Goal: Check status: Check status

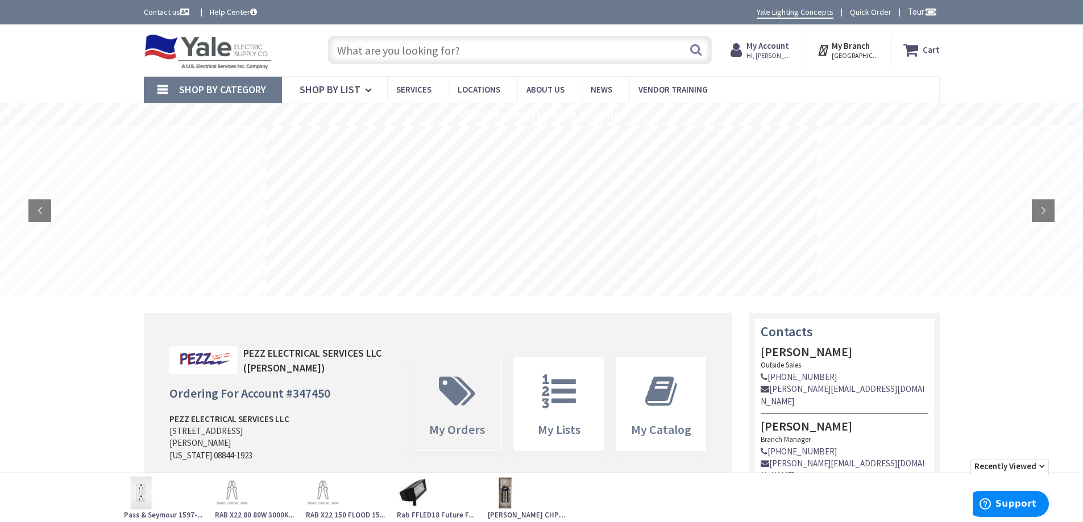
click at [456, 422] on span "My Orders" at bounding box center [457, 430] width 56 height 16
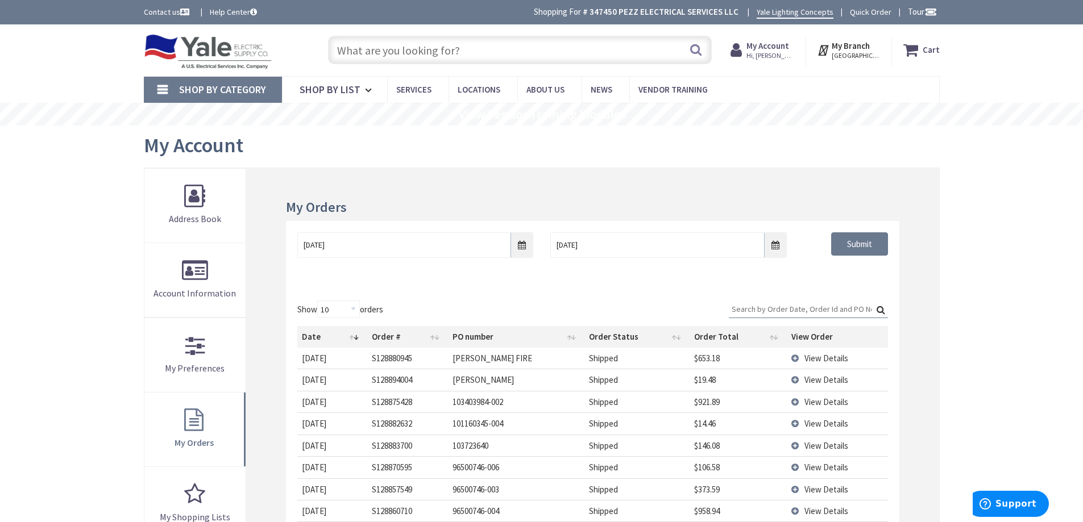
click at [794, 377] on td "View Details" at bounding box center [837, 380] width 101 height 22
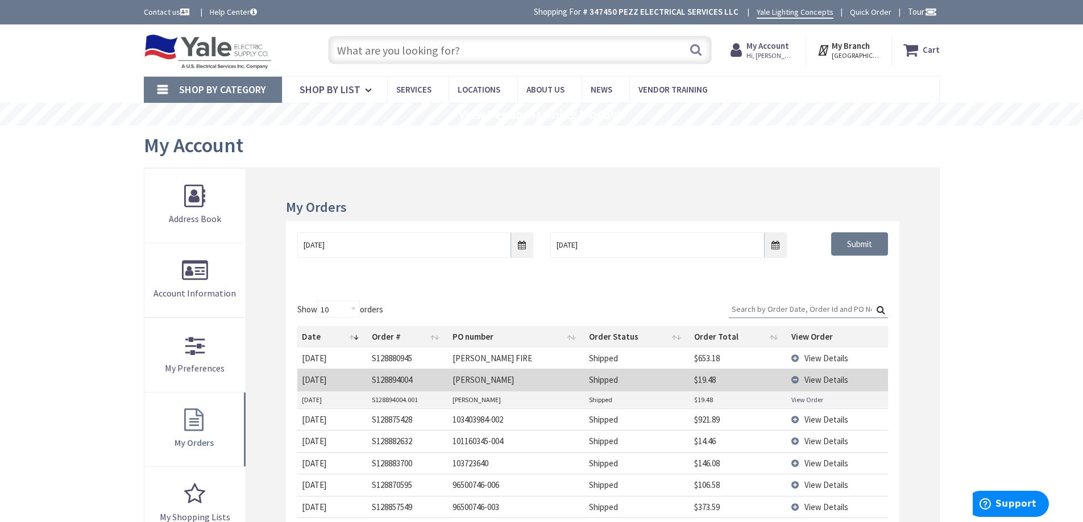
click at [816, 402] on link "View Order" at bounding box center [807, 400] width 32 height 10
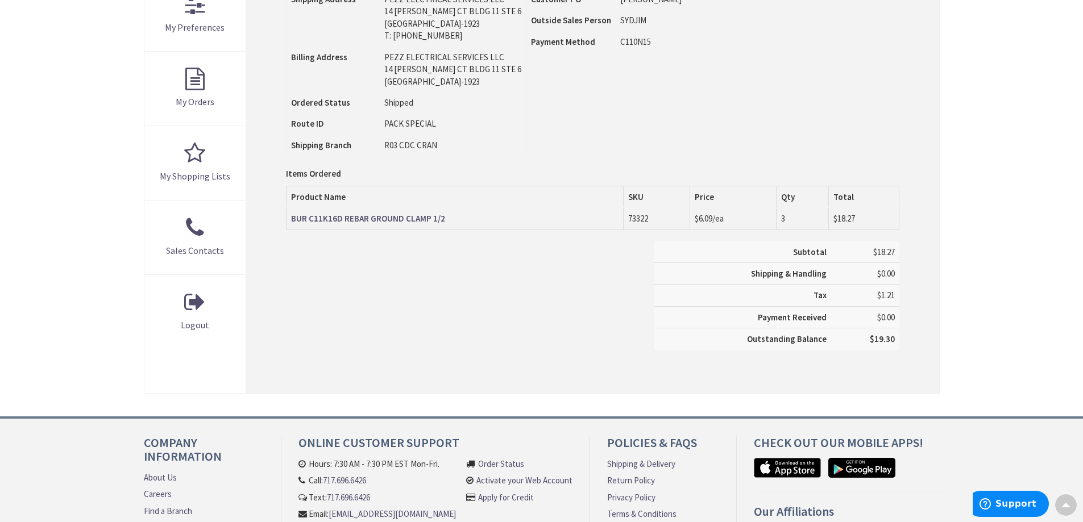
click at [637, 215] on td "73322" at bounding box center [656, 219] width 67 height 22
click at [842, 215] on span "$18.27" at bounding box center [844, 218] width 22 height 11
drag, startPoint x: 842, startPoint y: 215, endPoint x: 704, endPoint y: 221, distance: 138.3
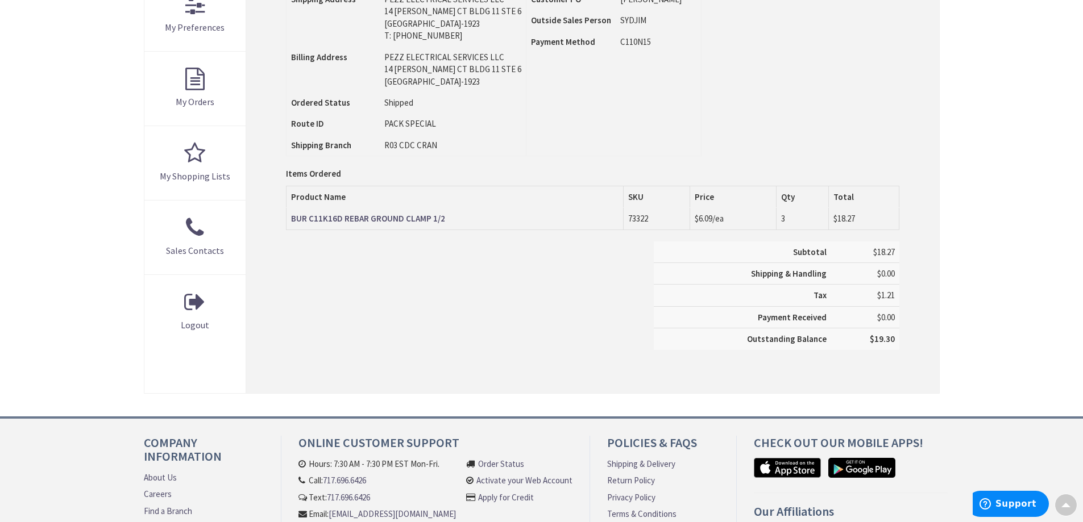
click at [704, 221] on span "$6.09" at bounding box center [704, 218] width 18 height 11
copy span "6.09"
drag, startPoint x: 288, startPoint y: 217, endPoint x: 442, endPoint y: 224, distance: 154.2
click at [442, 224] on td "BUR C11K16D REBAR GROUND CLAMP 1/2" at bounding box center [455, 219] width 337 height 22
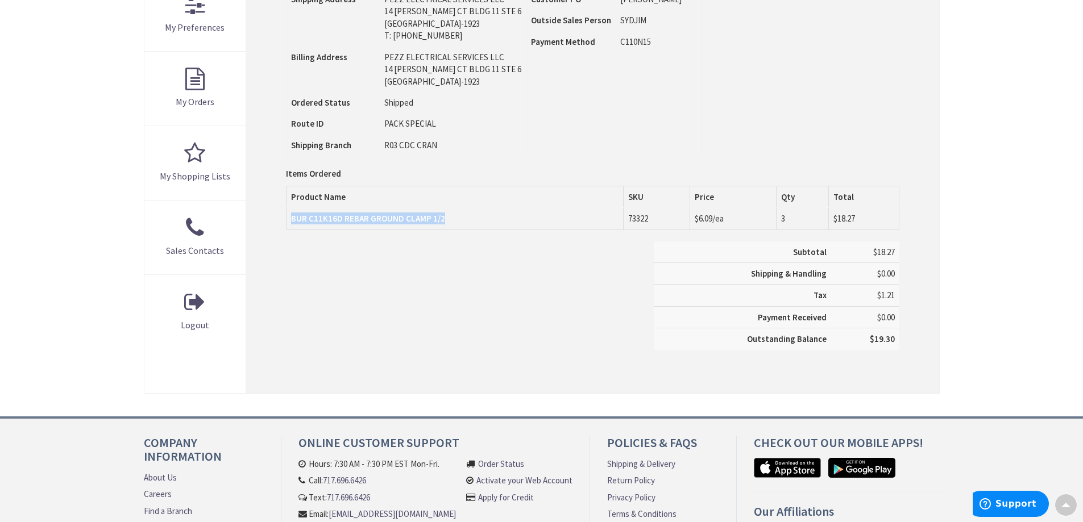
copy strong "BUR C11K16D REBAR GROUND CLAMP 1/2"
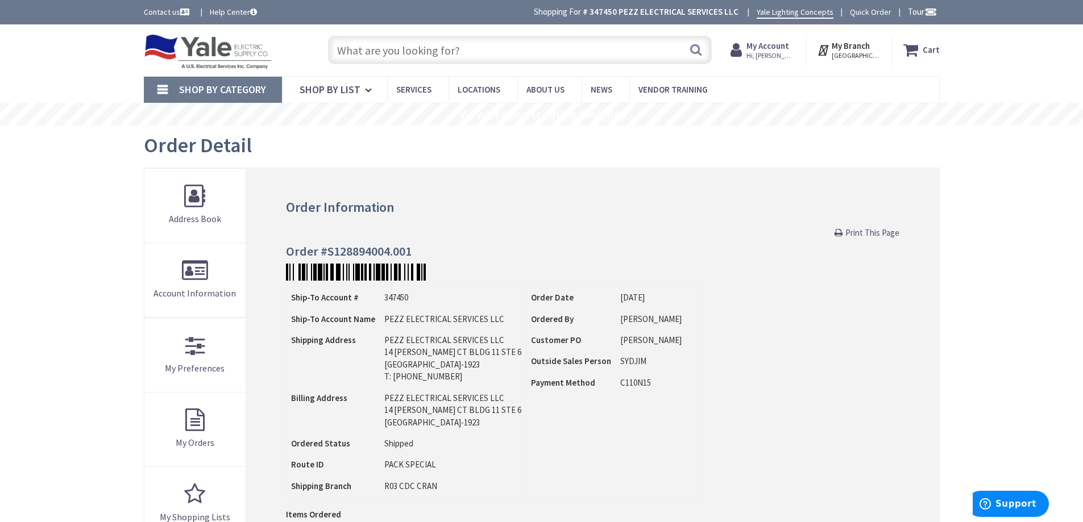
click at [355, 255] on h4 "Order #S128894004.001" at bounding box center [592, 251] width 613 height 14
click at [356, 254] on h4 "Order #S128894004.001" at bounding box center [592, 251] width 613 height 14
click at [356, 253] on h4 "Order #S128894004.001" at bounding box center [592, 251] width 613 height 14
copy h4 "S128894004.001"
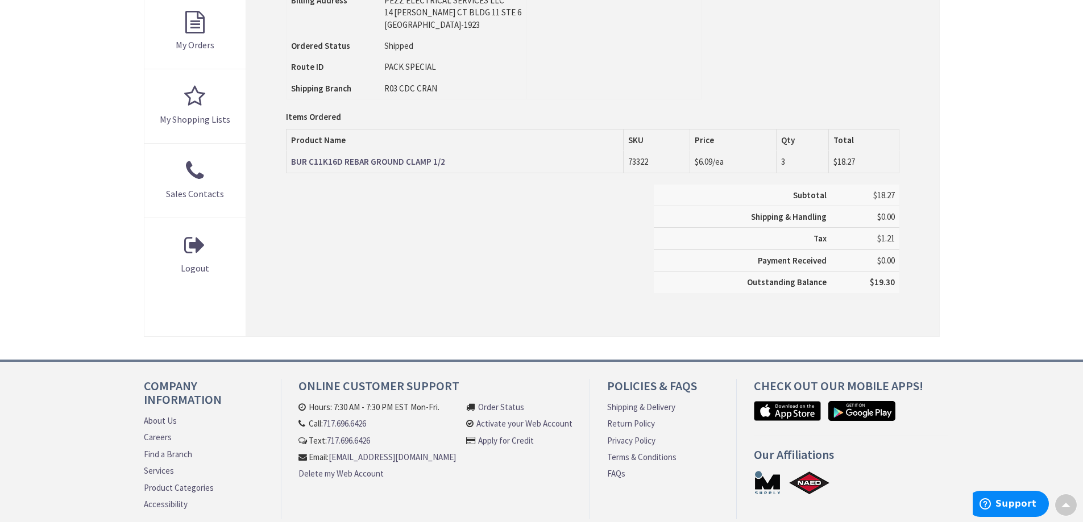
scroll to position [57, 0]
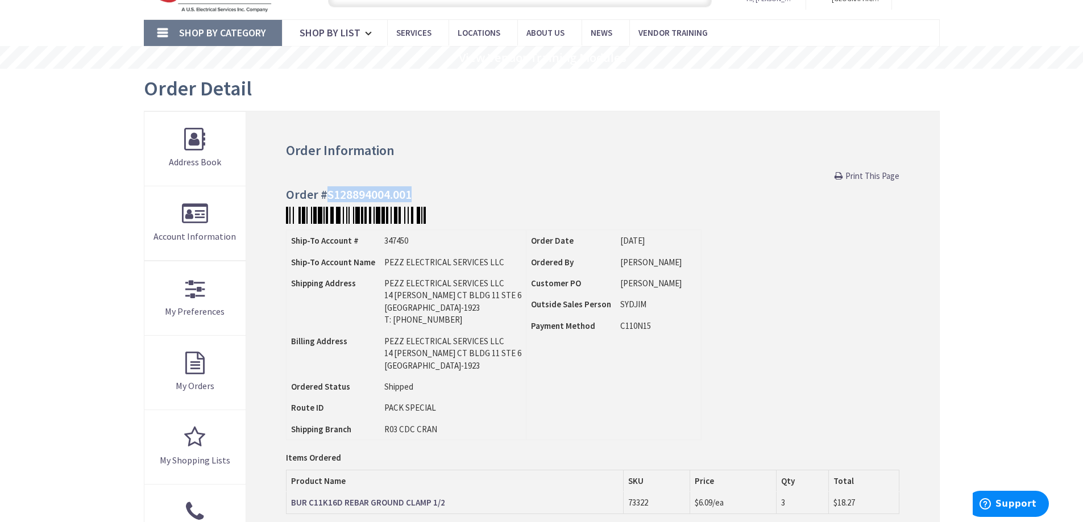
drag, startPoint x: 371, startPoint y: 186, endPoint x: 370, endPoint y: 193, distance: 6.8
copy h4 "S128894004.001"
click at [1, 225] on div "Skip to Content Toggle Nav Search Cart My Cart Close" at bounding box center [541, 444] width 1083 height 952
click at [778, 334] on div "Ship-To Account # 347450 Ship-To Account Name PEZZ ELECTRICAL SERVICES LLC Ship…" at bounding box center [592, 335] width 613 height 211
